Goal: Information Seeking & Learning: Check status

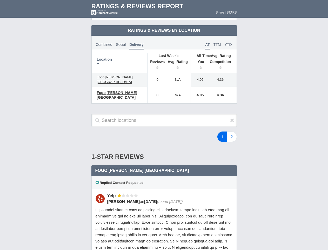
scroll to position [252, 0]
click at [164, 131] on div "1 2" at bounding box center [196, 136] width 91 height 10
click at [120, 59] on th "Location" at bounding box center [120, 62] width 56 height 19
click at [156, 61] on th "Reviews" at bounding box center [156, 65] width 18 height 15
click at [178, 61] on th "Avg. Rating" at bounding box center [178, 65] width 26 height 15
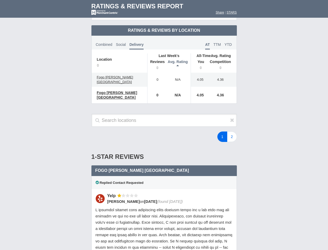
click at [199, 61] on th "You" at bounding box center [199, 65] width 16 height 15
click at [222, 61] on th "Competition" at bounding box center [222, 65] width 30 height 15
click at [164, 176] on div "Replied Contact Requested" at bounding box center [165, 182] width 146 height 13
click at [232, 117] on icon at bounding box center [232, 119] width 4 height 5
